Goal: Navigation & Orientation: Find specific page/section

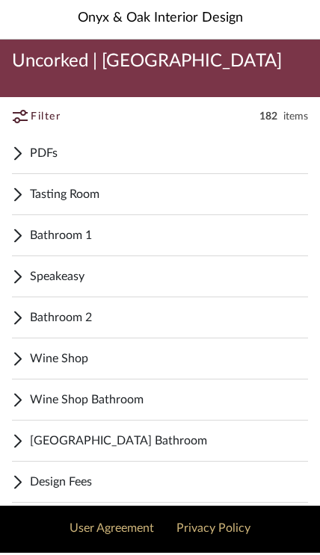
click at [196, 281] on span "Speakeasy" at bounding box center [169, 279] width 278 height 18
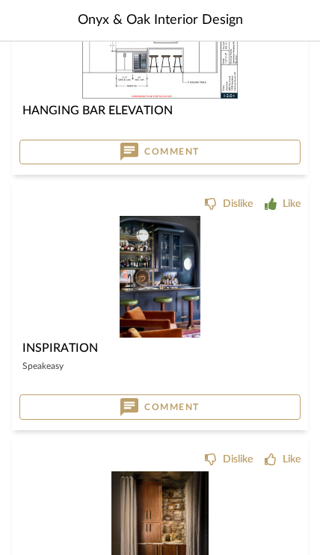
scroll to position [1971, 0]
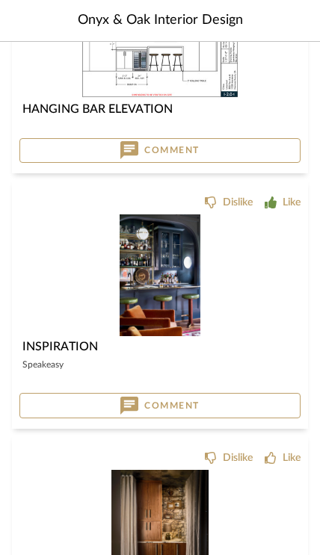
click at [0, 0] on img at bounding box center [0, 0] width 0 height 0
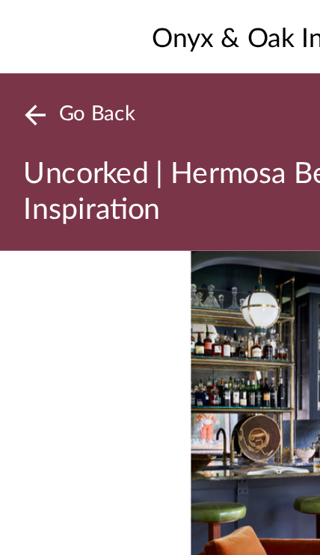
click at [59, 59] on span "Go Back" at bounding box center [49, 58] width 39 height 13
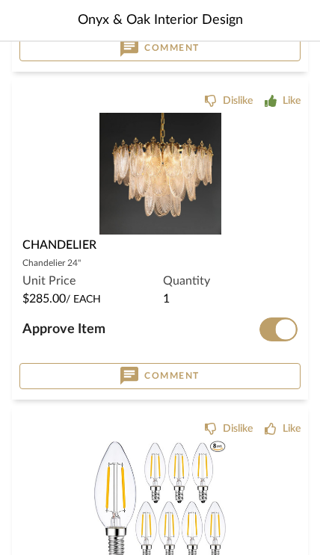
scroll to position [9051, 0]
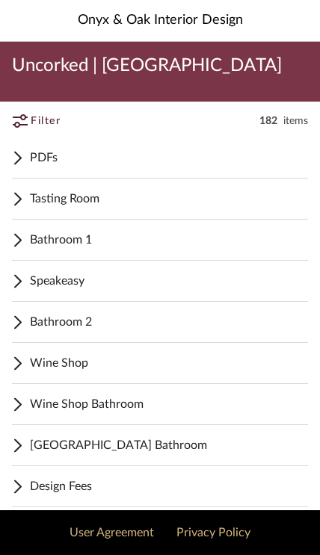
click at [130, 200] on span "Tasting Room" at bounding box center [169, 199] width 278 height 18
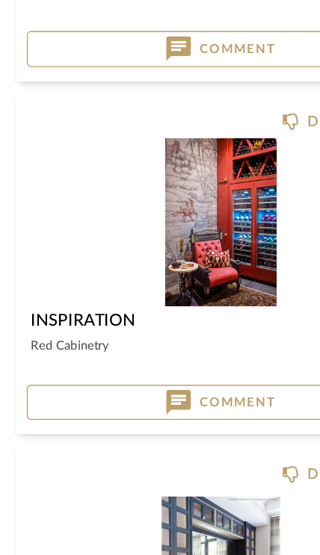
scroll to position [9018, 0]
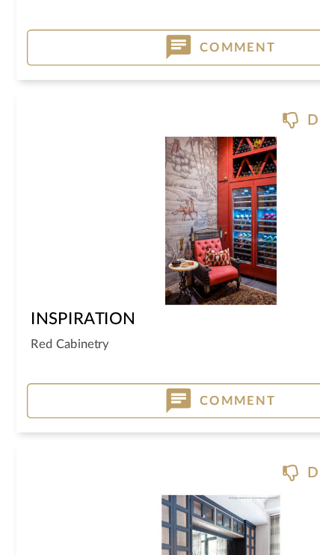
click at [0, 0] on img at bounding box center [0, 0] width 0 height 0
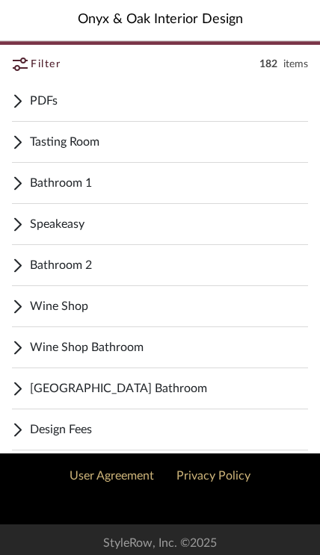
scroll to position [87, 0]
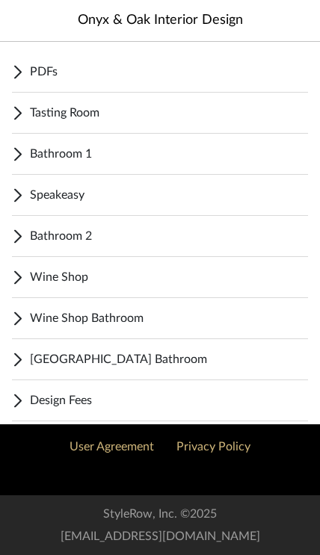
click at [184, 193] on span "Speakeasy" at bounding box center [169, 195] width 278 height 18
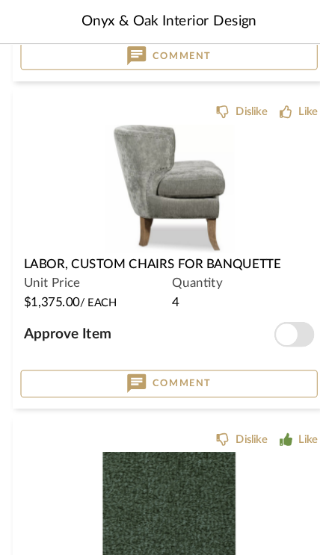
scroll to position [10684, 0]
